Goal: Use online tool/utility

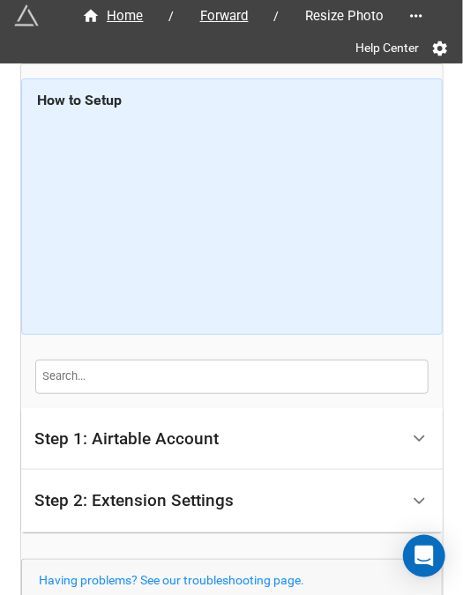
scroll to position [141, 0]
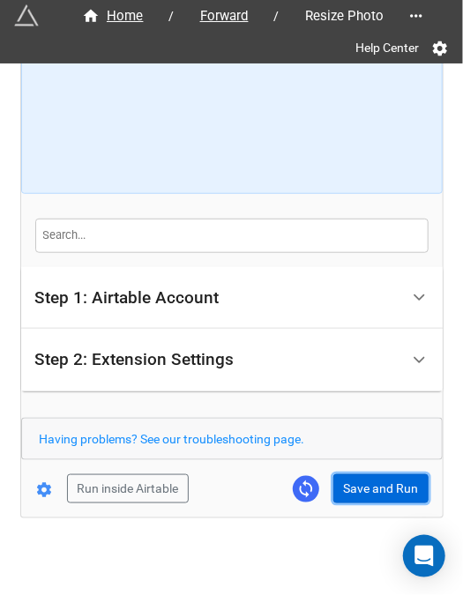
drag, startPoint x: 356, startPoint y: 486, endPoint x: 368, endPoint y: 481, distance: 12.6
click at [356, 486] on button "Save and Run" at bounding box center [380, 489] width 95 height 30
click at [339, 493] on button "Save and Run" at bounding box center [380, 489] width 95 height 30
click at [362, 489] on button "Save and Run" at bounding box center [380, 489] width 95 height 30
drag, startPoint x: 391, startPoint y: 486, endPoint x: 452, endPoint y: 408, distance: 99.2
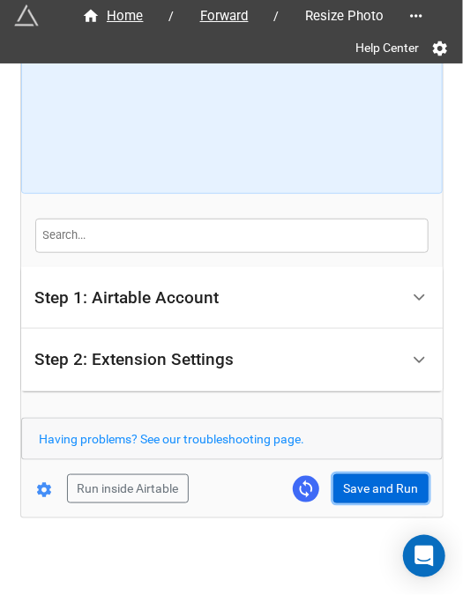
click at [392, 484] on button "Save and Run" at bounding box center [380, 489] width 95 height 30
drag, startPoint x: 381, startPoint y: 484, endPoint x: 442, endPoint y: 451, distance: 69.5
click at [381, 484] on button "Save and Run" at bounding box center [380, 489] width 95 height 30
click at [358, 488] on button "Save and Run" at bounding box center [380, 489] width 95 height 30
drag, startPoint x: 361, startPoint y: 481, endPoint x: 381, endPoint y: 468, distance: 23.7
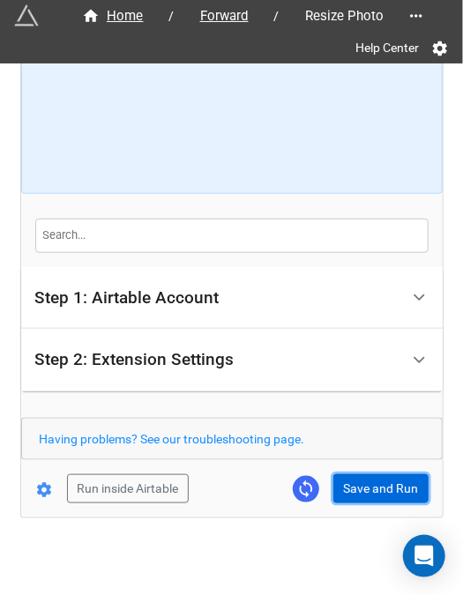
click at [361, 481] on button "Save and Run" at bounding box center [380, 489] width 95 height 30
click at [382, 483] on button "Save and Run" at bounding box center [380, 489] width 95 height 30
click at [377, 489] on button "Save and Run" at bounding box center [380, 489] width 95 height 30
drag, startPoint x: 340, startPoint y: 477, endPoint x: 361, endPoint y: 484, distance: 21.5
click at [340, 477] on button "Save and Run" at bounding box center [380, 489] width 95 height 30
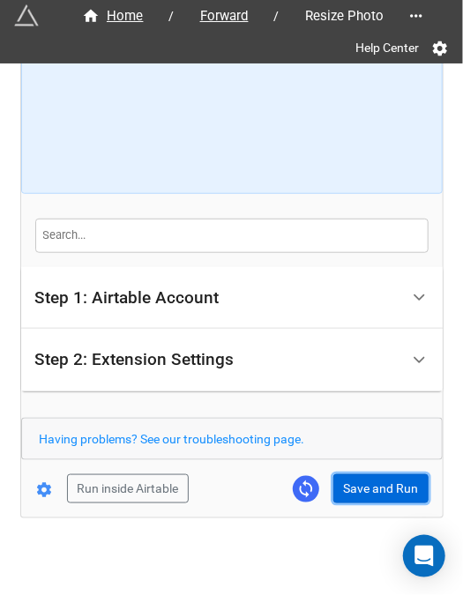
click at [355, 491] on button "Save and Run" at bounding box center [380, 489] width 95 height 30
click at [377, 477] on button "Save and Run" at bounding box center [380, 489] width 95 height 30
click at [356, 475] on button "Save and Run" at bounding box center [380, 489] width 95 height 30
click at [364, 476] on button "Save and Run" at bounding box center [380, 489] width 95 height 30
drag, startPoint x: 363, startPoint y: 474, endPoint x: 455, endPoint y: 467, distance: 92.0
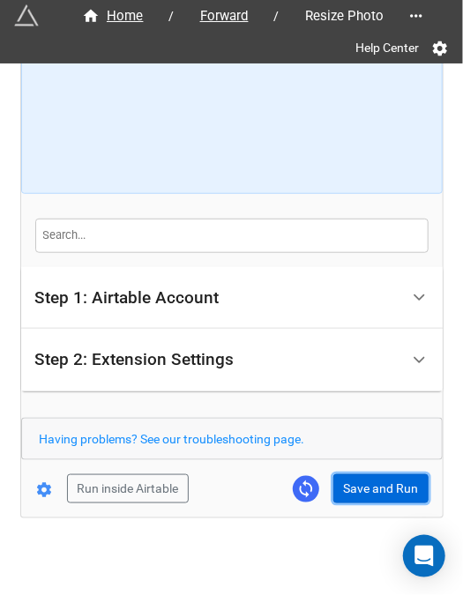
click at [363, 474] on button "Save and Run" at bounding box center [380, 489] width 95 height 30
drag, startPoint x: 371, startPoint y: 489, endPoint x: 407, endPoint y: 483, distance: 36.5
click at [371, 489] on button "Save and Run" at bounding box center [380, 489] width 95 height 30
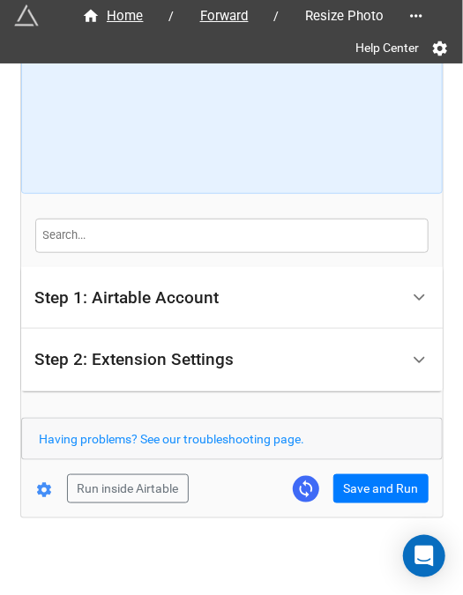
click at [319, 493] on div "Run inside Airtable Save and Run" at bounding box center [224, 489] width 407 height 30
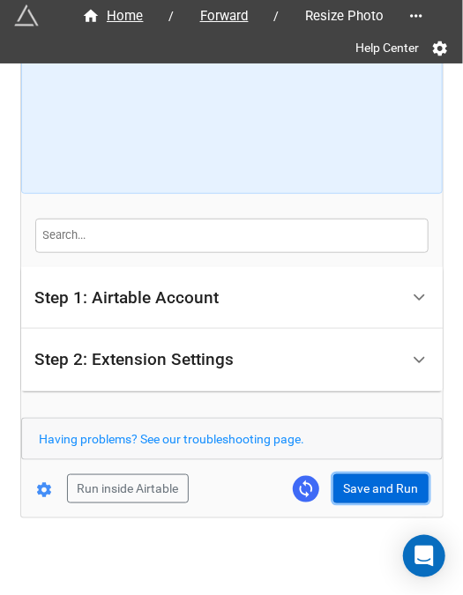
click at [375, 495] on button "Save and Run" at bounding box center [380, 489] width 95 height 30
click at [343, 485] on button "Save and Run" at bounding box center [380, 489] width 95 height 30
click at [374, 489] on button "Save and Run" at bounding box center [380, 489] width 95 height 30
click at [390, 489] on button "Save and Run" at bounding box center [380, 489] width 95 height 30
drag, startPoint x: 377, startPoint y: 482, endPoint x: 411, endPoint y: 479, distance: 33.7
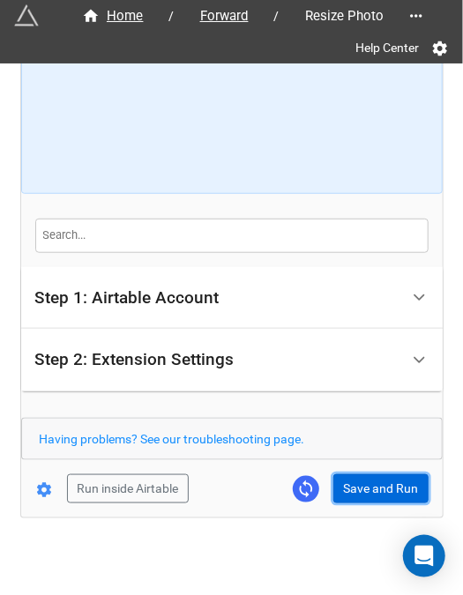
click at [377, 482] on button "Save and Run" at bounding box center [380, 489] width 95 height 30
click at [358, 481] on button "Save and Run" at bounding box center [380, 489] width 95 height 30
drag, startPoint x: 366, startPoint y: 487, endPoint x: 421, endPoint y: 487, distance: 54.7
click at [366, 487] on button "Save and Run" at bounding box center [380, 489] width 95 height 30
click at [357, 484] on button "Save and Run" at bounding box center [380, 489] width 95 height 30
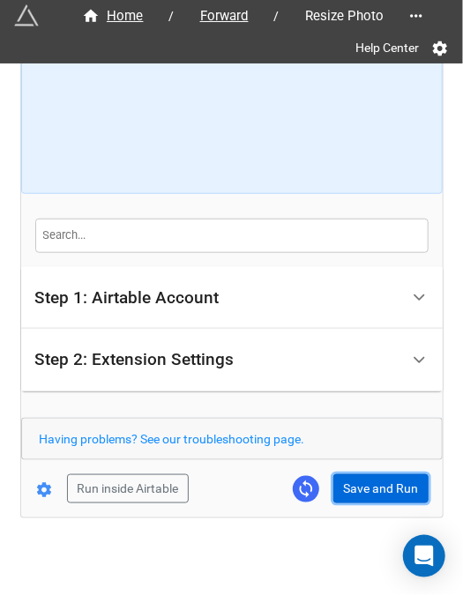
click at [358, 489] on button "Save and Run" at bounding box center [380, 489] width 95 height 30
click at [357, 482] on button "Save and Run" at bounding box center [380, 489] width 95 height 30
click at [351, 487] on button "Save and Run" at bounding box center [380, 489] width 95 height 30
click at [372, 499] on button "Save and Run" at bounding box center [380, 489] width 95 height 30
drag, startPoint x: 362, startPoint y: 486, endPoint x: 379, endPoint y: 487, distance: 16.8
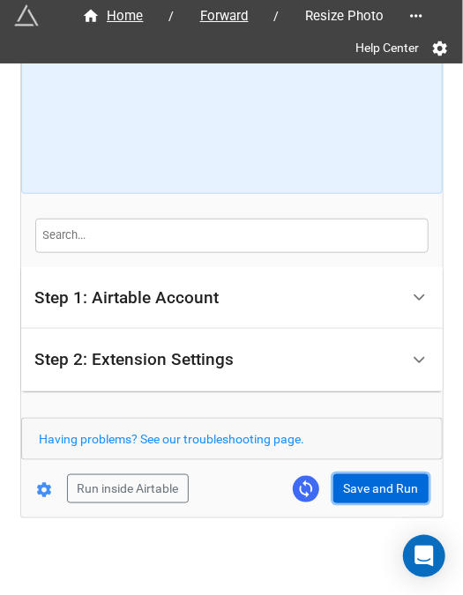
click at [362, 486] on button "Save and Run" at bounding box center [380, 489] width 95 height 30
click at [360, 491] on button "Save and Run" at bounding box center [380, 489] width 95 height 30
click at [382, 486] on button "Save and Run" at bounding box center [380, 489] width 95 height 30
click at [339, 488] on button "Save and Run" at bounding box center [380, 489] width 95 height 30
click at [371, 479] on button "Save and Run" at bounding box center [380, 489] width 95 height 30
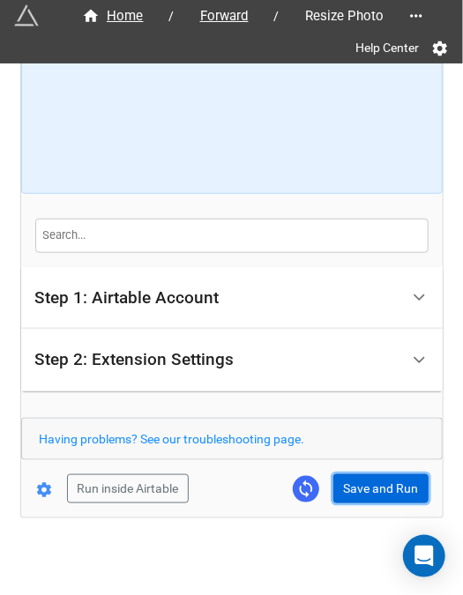
click at [367, 493] on button "Save and Run" at bounding box center [380, 489] width 95 height 30
drag, startPoint x: 382, startPoint y: 489, endPoint x: 457, endPoint y: 482, distance: 75.3
click at [382, 489] on button "Save and Run" at bounding box center [380, 489] width 95 height 30
drag, startPoint x: 346, startPoint y: 487, endPoint x: 438, endPoint y: 445, distance: 101.5
click at [346, 487] on button "Save and Run" at bounding box center [380, 489] width 95 height 30
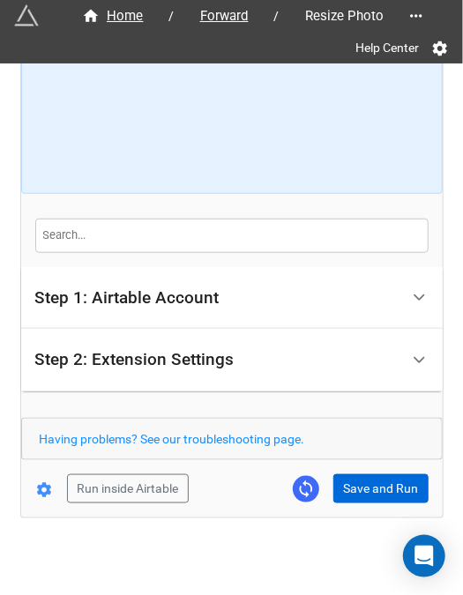
click at [346, 468] on form "How to Setup Step 1: Airtable Account Airtable User API Key Manna-Sinsub Airtab…" at bounding box center [232, 220] width 422 height 566
drag, startPoint x: 356, startPoint y: 482, endPoint x: 421, endPoint y: 472, distance: 65.1
click at [357, 482] on button "Save and Run" at bounding box center [380, 489] width 95 height 30
drag, startPoint x: 351, startPoint y: 509, endPoint x: 358, endPoint y: 481, distance: 29.1
click at [352, 507] on div "Home / Forward / Resize Photo Help Center How to Setup Step 1: Airtable Account…" at bounding box center [232, 220] width 422 height 594
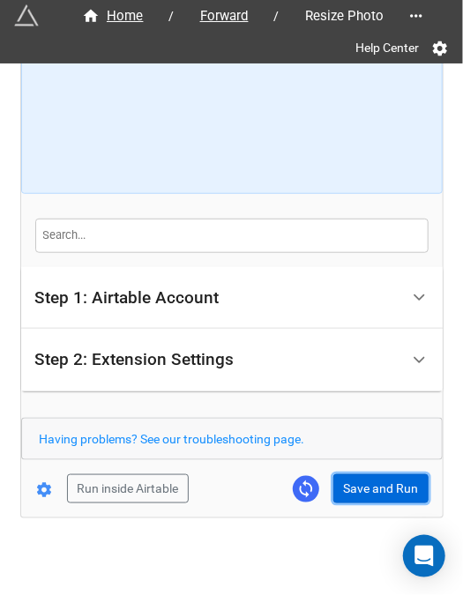
click at [358, 477] on button "Save and Run" at bounding box center [380, 489] width 95 height 30
click at [372, 497] on button "Save and Run" at bounding box center [380, 489] width 95 height 30
click at [367, 493] on button "Save and Run" at bounding box center [380, 489] width 95 height 30
click at [371, 477] on button "Save and Run" at bounding box center [380, 489] width 95 height 30
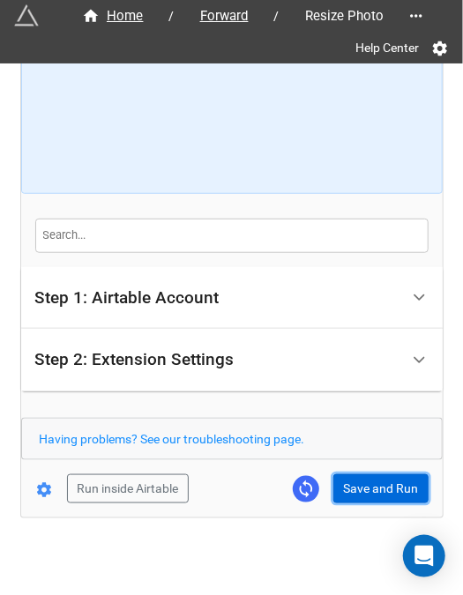
click at [364, 482] on button "Save and Run" at bounding box center [380, 489] width 95 height 30
click at [363, 491] on button "Save and Run" at bounding box center [380, 489] width 95 height 30
drag, startPoint x: 358, startPoint y: 480, endPoint x: 343, endPoint y: 393, distance: 87.7
click at [358, 480] on button "Save and Run" at bounding box center [380, 489] width 95 height 30
drag, startPoint x: 355, startPoint y: 491, endPoint x: 445, endPoint y: 472, distance: 92.9
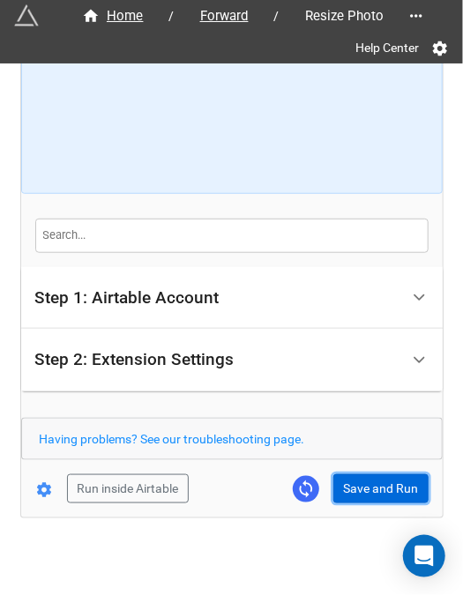
click at [355, 491] on button "Save and Run" at bounding box center [380, 489] width 95 height 30
click at [367, 495] on button "Save and Run" at bounding box center [380, 489] width 95 height 30
click at [351, 484] on button "Save and Run" at bounding box center [380, 489] width 95 height 30
click at [352, 474] on button "Save and Run" at bounding box center [380, 489] width 95 height 30
click at [365, 487] on button "Save and Run" at bounding box center [380, 489] width 95 height 30
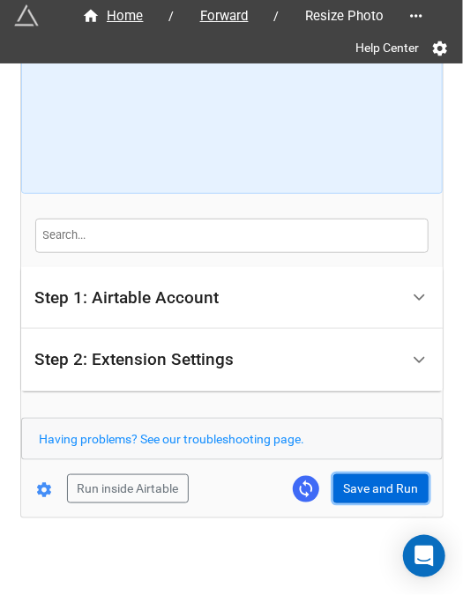
click at [362, 476] on button "Save and Run" at bounding box center [380, 489] width 95 height 30
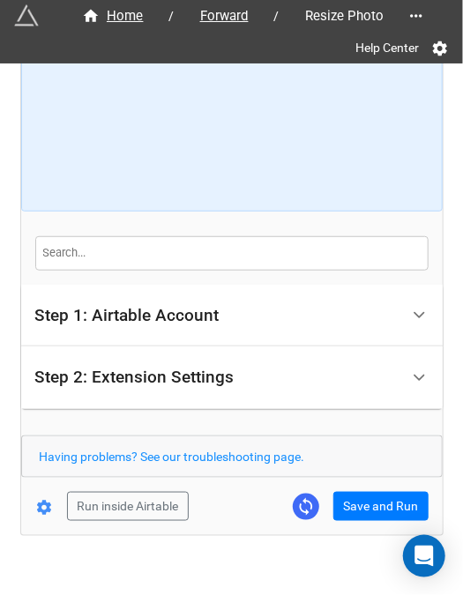
scroll to position [147, 0]
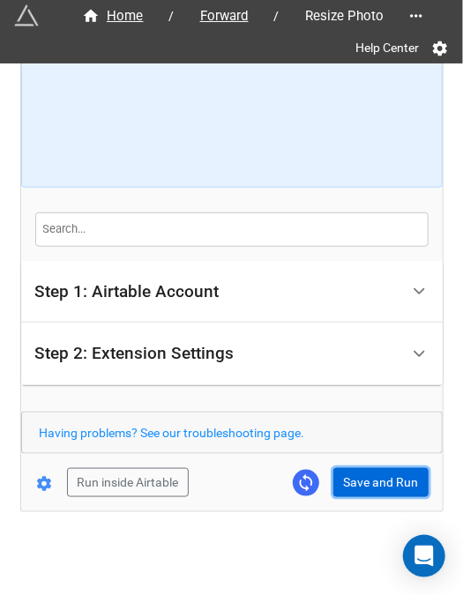
drag, startPoint x: 338, startPoint y: 471, endPoint x: 369, endPoint y: 477, distance: 31.5
click at [339, 471] on button "Save and Run" at bounding box center [380, 483] width 95 height 30
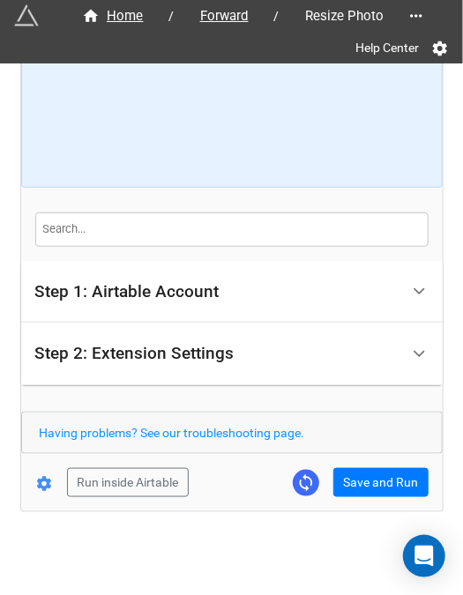
click at [373, 458] on form "How to Setup Step 1: Airtable Account Airtable User API Key Manna-Sinsub Airtab…" at bounding box center [232, 214] width 422 height 566
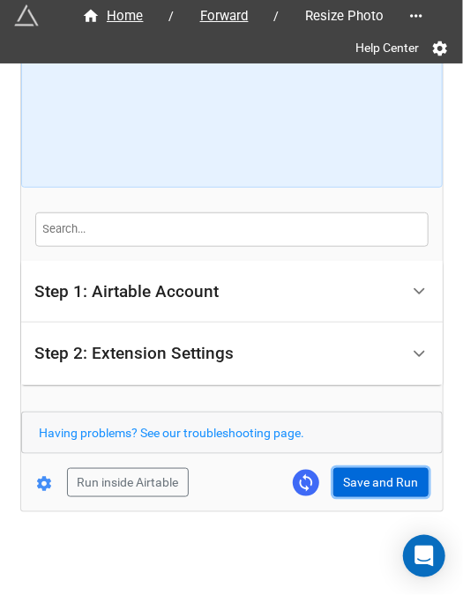
click at [379, 494] on button "Save and Run" at bounding box center [380, 483] width 95 height 30
click at [388, 484] on button "Save and Run" at bounding box center [380, 483] width 95 height 30
click at [358, 481] on button "Save and Run" at bounding box center [380, 483] width 95 height 30
click at [351, 476] on button "Save and Run" at bounding box center [380, 483] width 95 height 30
click at [350, 478] on button "Save and Run" at bounding box center [380, 483] width 95 height 30
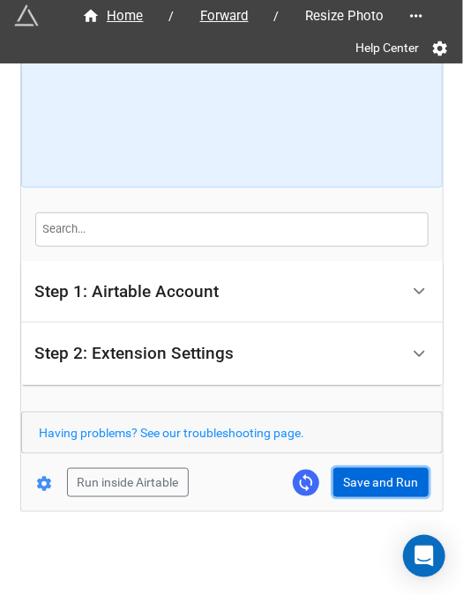
click at [374, 489] on button "Save and Run" at bounding box center [380, 483] width 95 height 30
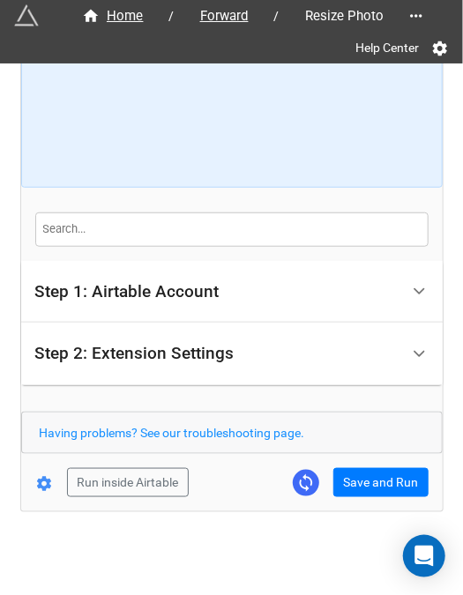
drag, startPoint x: 280, startPoint y: 412, endPoint x: 389, endPoint y: 500, distance: 139.8
click at [392, 504] on div "Home / Forward / Resize Photo Help Center How to Setup Step 1: Airtable Account…" at bounding box center [232, 214] width 422 height 594
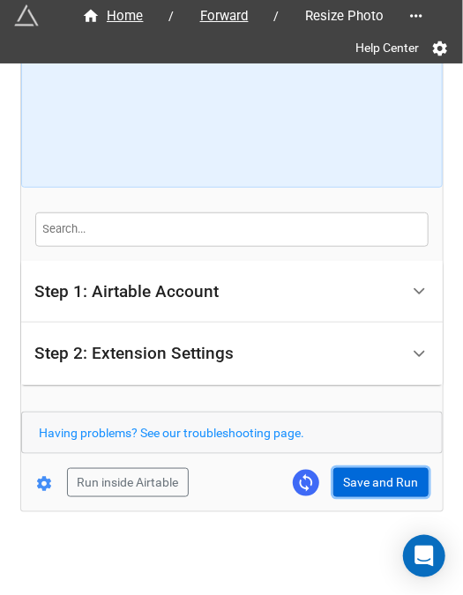
click at [383, 489] on button "Save and Run" at bounding box center [380, 483] width 95 height 30
click at [363, 470] on button "Save and Run" at bounding box center [380, 483] width 95 height 30
click at [377, 479] on button "Save and Run" at bounding box center [380, 483] width 95 height 30
drag, startPoint x: 353, startPoint y: 476, endPoint x: 462, endPoint y: 437, distance: 116.3
click at [353, 476] on button "Save and Run" at bounding box center [380, 483] width 95 height 30
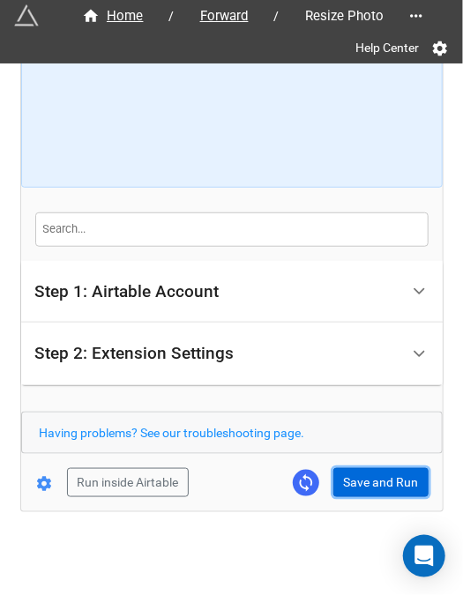
click at [349, 493] on button "Save and Run" at bounding box center [380, 483] width 95 height 30
click at [344, 473] on button "Save and Run" at bounding box center [380, 483] width 95 height 30
drag, startPoint x: 369, startPoint y: 475, endPoint x: 445, endPoint y: 440, distance: 83.7
click at [369, 475] on button "Save and Run" at bounding box center [380, 483] width 95 height 30
click at [356, 478] on button "Save and Run" at bounding box center [380, 483] width 95 height 30
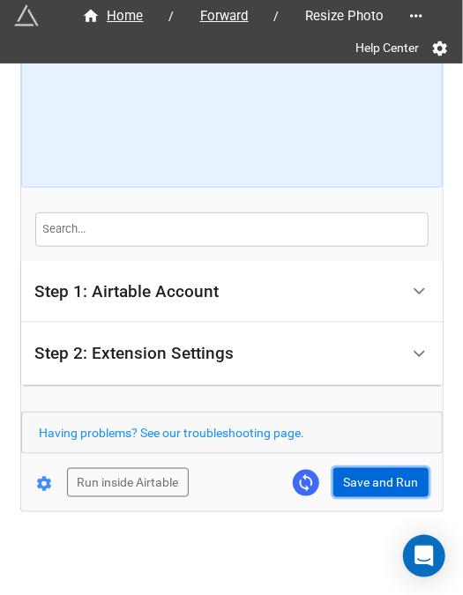
click at [351, 491] on button "Save and Run" at bounding box center [380, 483] width 95 height 30
click at [356, 476] on button "Save and Run" at bounding box center [380, 483] width 95 height 30
drag, startPoint x: 358, startPoint y: 476, endPoint x: 445, endPoint y: 430, distance: 98.3
click at [359, 476] on button "Save and Run" at bounding box center [380, 483] width 95 height 30
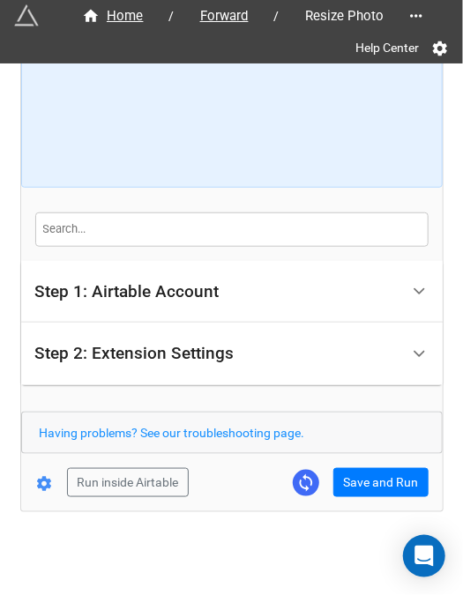
click at [332, 495] on div "Home / Forward / Resize Photo Help Center How to Setup Step 1: Airtable Account…" at bounding box center [232, 214] width 422 height 594
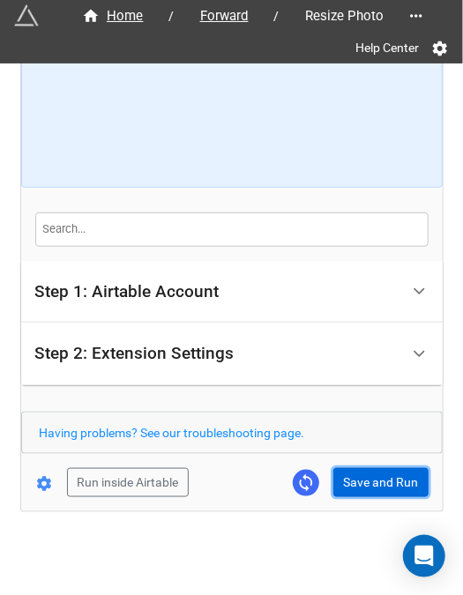
click at [341, 488] on button "Save and Run" at bounding box center [380, 483] width 95 height 30
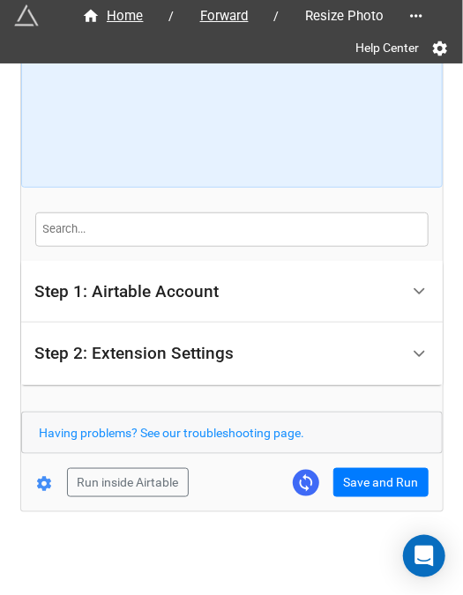
click at [369, 495] on div "Home / Forward / Resize Photo Help Center How to Setup Step 1: Airtable Account…" at bounding box center [232, 214] width 422 height 594
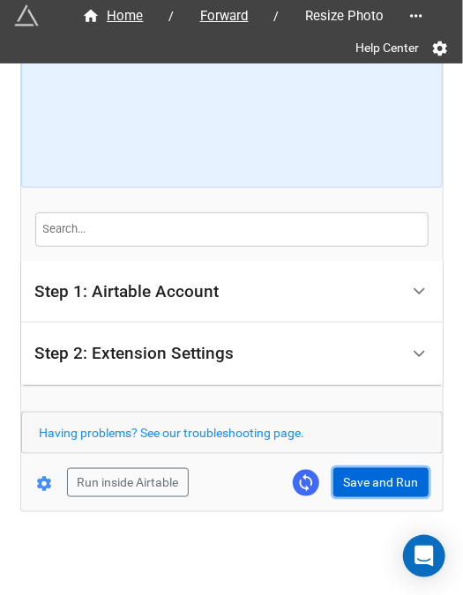
click at [388, 491] on button "Save and Run" at bounding box center [380, 483] width 95 height 30
click at [355, 477] on button "Save and Run" at bounding box center [380, 483] width 95 height 30
click at [352, 487] on button "Save and Run" at bounding box center [380, 483] width 95 height 30
drag, startPoint x: 351, startPoint y: 489, endPoint x: 425, endPoint y: 479, distance: 74.8
click at [351, 489] on button "Save and Run" at bounding box center [380, 483] width 95 height 30
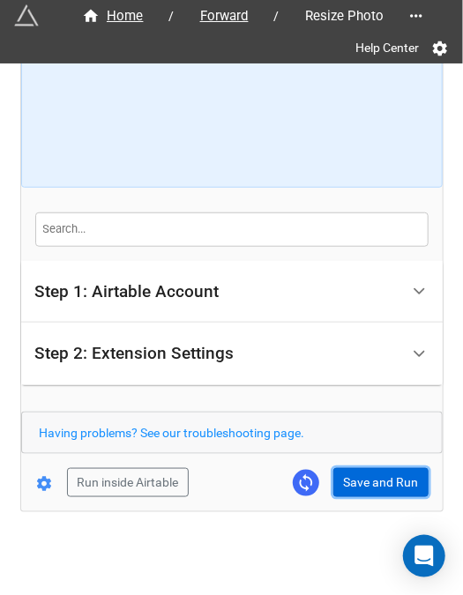
click at [365, 471] on button "Save and Run" at bounding box center [380, 483] width 95 height 30
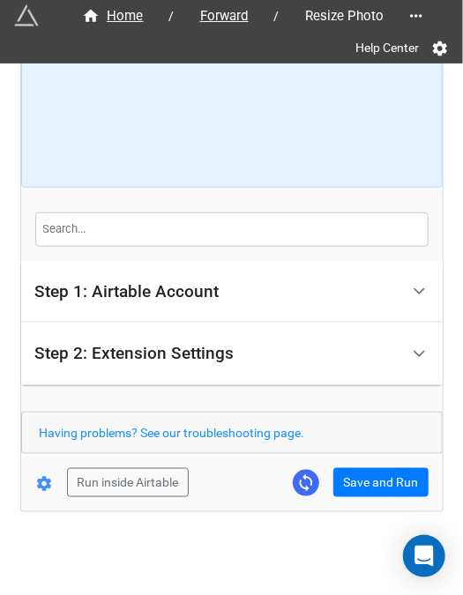
click at [370, 497] on div "Home / Forward / Resize Photo Help Center How to Setup Step 1: Airtable Account…" at bounding box center [232, 214] width 422 height 594
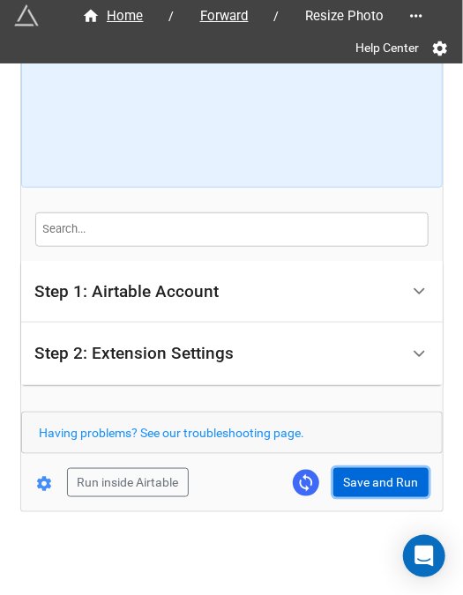
click at [372, 486] on button "Save and Run" at bounding box center [380, 483] width 95 height 30
click at [353, 489] on button "Save and Run" at bounding box center [380, 483] width 95 height 30
click at [384, 470] on button "Save and Run" at bounding box center [380, 483] width 95 height 30
click at [353, 472] on button "Save and Run" at bounding box center [380, 483] width 95 height 30
click at [360, 484] on button "Save and Run" at bounding box center [380, 483] width 95 height 30
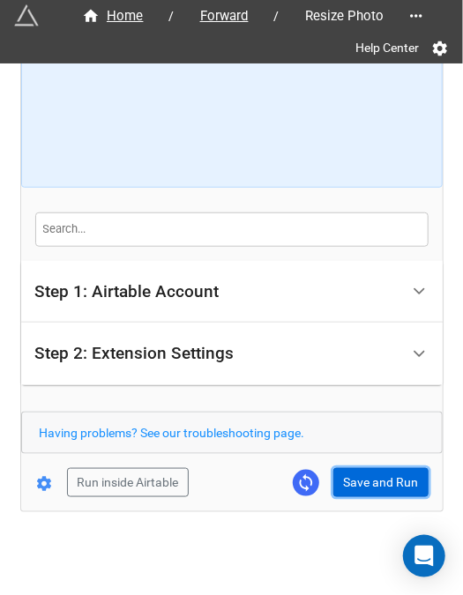
drag, startPoint x: 370, startPoint y: 487, endPoint x: 370, endPoint y: 501, distance: 14.1
click at [370, 487] on button "Save and Run" at bounding box center [380, 483] width 95 height 30
drag, startPoint x: 361, startPoint y: 468, endPoint x: 406, endPoint y: 469, distance: 45.0
click at [361, 468] on button "Save and Run" at bounding box center [380, 483] width 95 height 30
drag, startPoint x: 376, startPoint y: 475, endPoint x: 385, endPoint y: 475, distance: 9.7
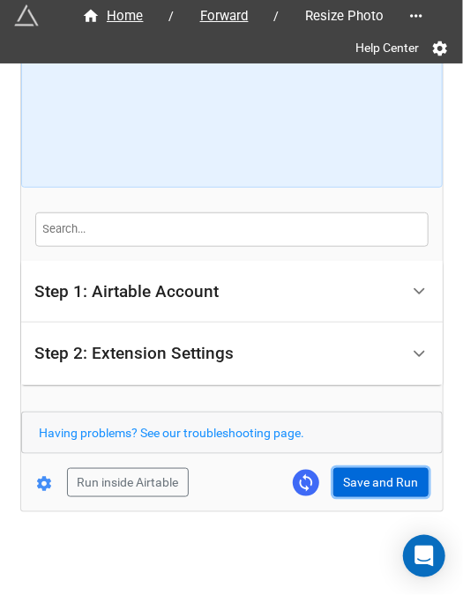
click at [376, 475] on button "Save and Run" at bounding box center [380, 483] width 95 height 30
click at [347, 474] on button "Save and Run" at bounding box center [380, 483] width 95 height 30
click at [333, 474] on button "Save and Run" at bounding box center [380, 483] width 95 height 30
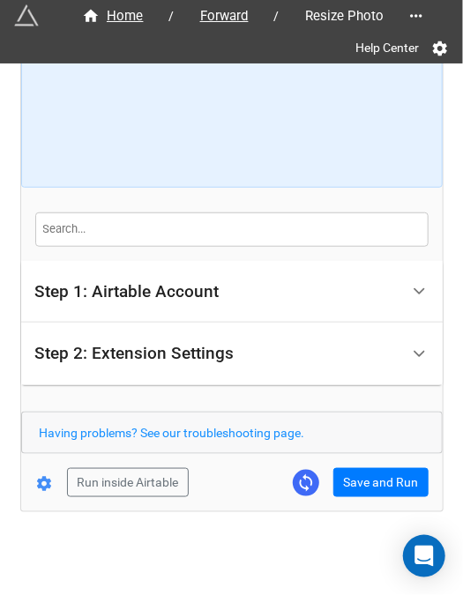
click at [352, 465] on form "How to Setup Step 1: Airtable Account Airtable User API Key Manna-Sinsub Airtab…" at bounding box center [232, 214] width 422 height 566
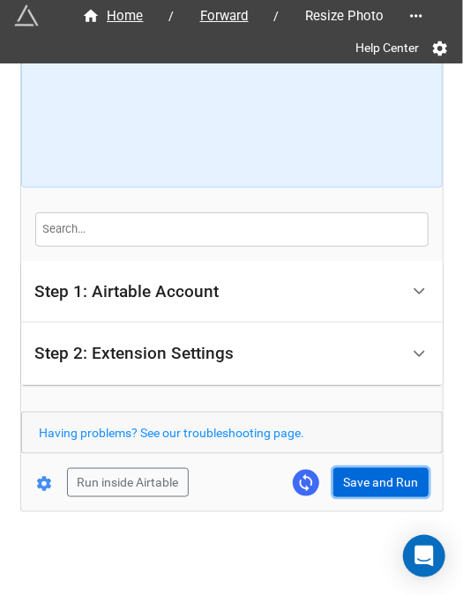
click at [356, 478] on button "Save and Run" at bounding box center [380, 483] width 95 height 30
click at [372, 486] on button "Save and Run" at bounding box center [380, 483] width 95 height 30
click at [360, 480] on button "Save and Run" at bounding box center [380, 483] width 95 height 30
click at [346, 481] on button "Save and Run" at bounding box center [380, 483] width 95 height 30
click at [343, 489] on button "Save and Run" at bounding box center [380, 483] width 95 height 30
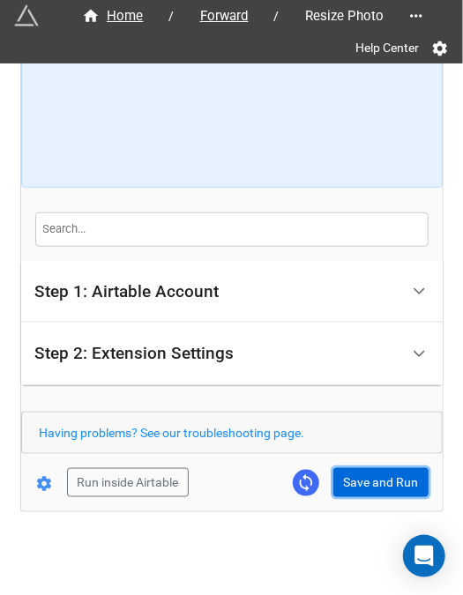
drag, startPoint x: 359, startPoint y: 478, endPoint x: 373, endPoint y: 477, distance: 14.1
click at [360, 478] on button "Save and Run" at bounding box center [380, 483] width 95 height 30
drag, startPoint x: 355, startPoint y: 490, endPoint x: 369, endPoint y: 493, distance: 14.4
click at [355, 490] on button "Save and Run" at bounding box center [380, 483] width 95 height 30
click at [338, 476] on button "Save and Run" at bounding box center [380, 483] width 95 height 30
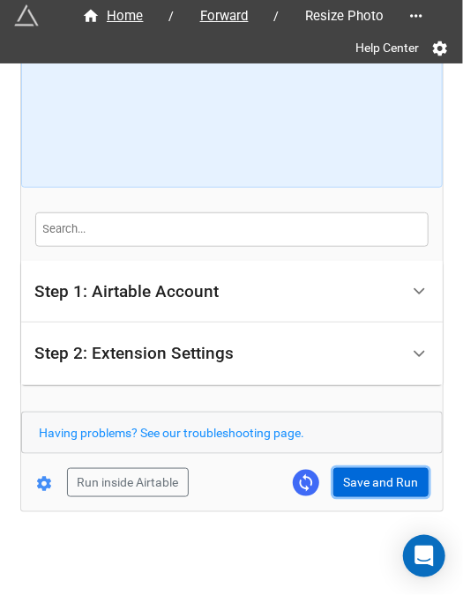
click at [374, 484] on button "Save and Run" at bounding box center [380, 483] width 95 height 30
click at [365, 483] on button "Save and Run" at bounding box center [380, 483] width 95 height 30
click at [369, 487] on button "Save and Run" at bounding box center [380, 483] width 95 height 30
click at [369, 485] on button "Save and Run" at bounding box center [380, 483] width 95 height 30
click at [357, 484] on button "Save and Run" at bounding box center [380, 483] width 95 height 30
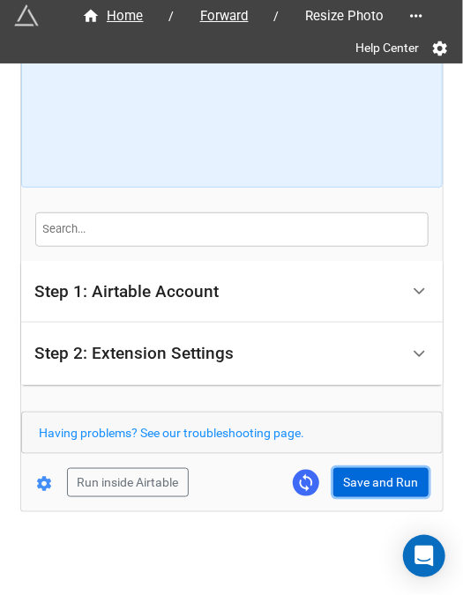
click at [333, 480] on button "Save and Run" at bounding box center [380, 483] width 95 height 30
click at [356, 477] on button "Save and Run" at bounding box center [380, 483] width 95 height 30
click at [366, 489] on button "Save and Run" at bounding box center [380, 483] width 95 height 30
drag, startPoint x: 348, startPoint y: 467, endPoint x: 433, endPoint y: 449, distance: 86.7
click at [348, 468] on button "Save and Run" at bounding box center [380, 483] width 95 height 30
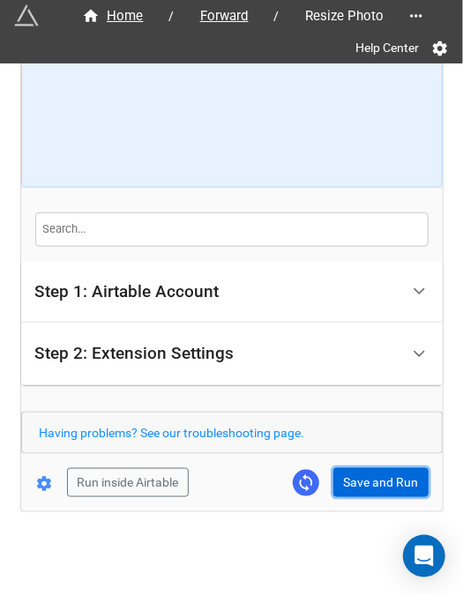
click at [377, 473] on button "Save and Run" at bounding box center [380, 483] width 95 height 30
click at [360, 478] on button "Save and Run" at bounding box center [380, 483] width 95 height 30
click at [367, 483] on button "Save and Run" at bounding box center [380, 483] width 95 height 30
click at [386, 482] on button "Save and Run" at bounding box center [380, 483] width 95 height 30
drag, startPoint x: 412, startPoint y: 482, endPoint x: 420, endPoint y: 463, distance: 20.2
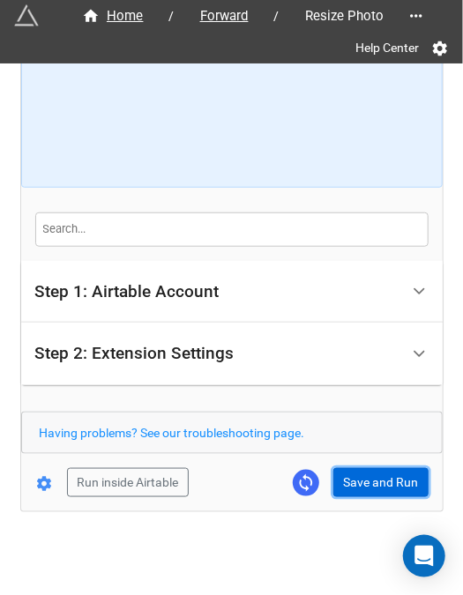
click at [412, 482] on button "Save and Run" at bounding box center [380, 483] width 95 height 30
